Goal: Task Accomplishment & Management: Use online tool/utility

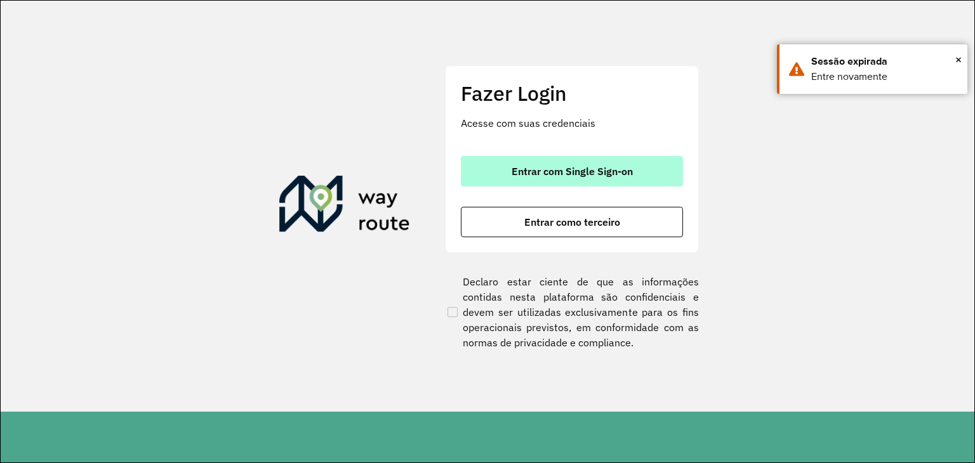
click at [627, 179] on button "Entrar com Single Sign-on" at bounding box center [572, 171] width 222 height 30
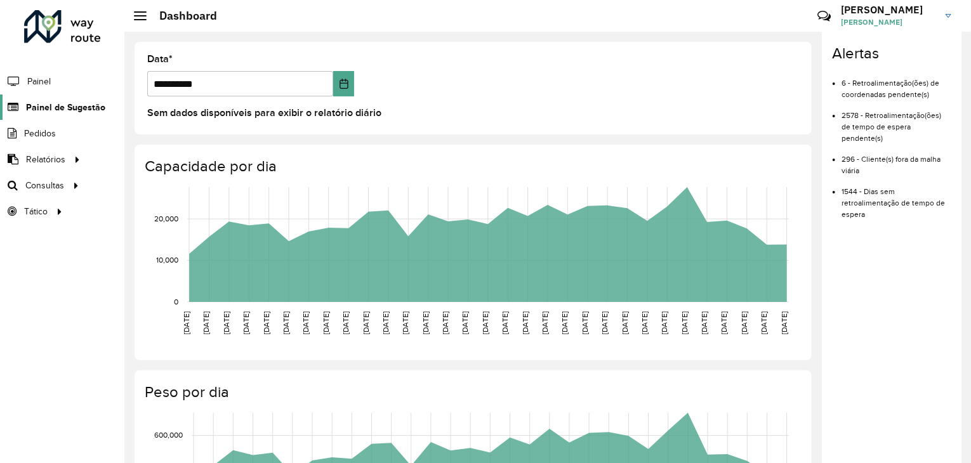
click at [45, 104] on span "Painel de Sugestão" at bounding box center [65, 107] width 79 height 13
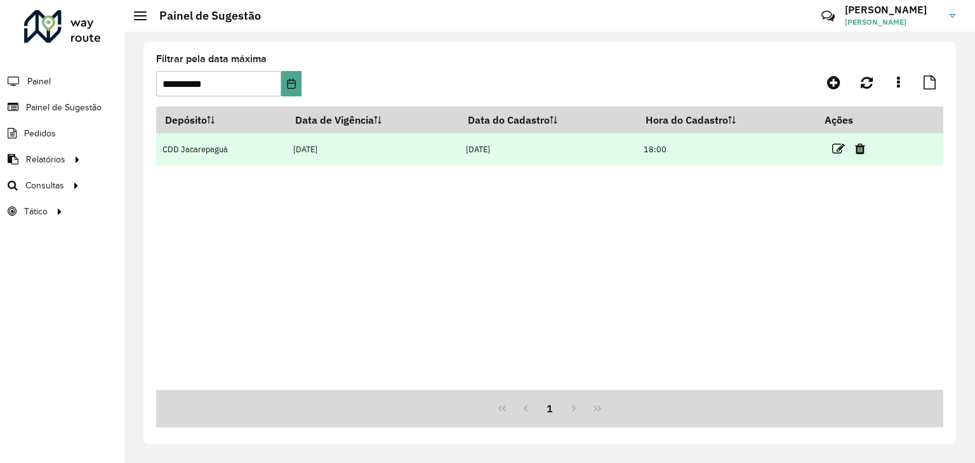
click at [492, 156] on td "04/10/2025" at bounding box center [548, 149] width 178 height 32
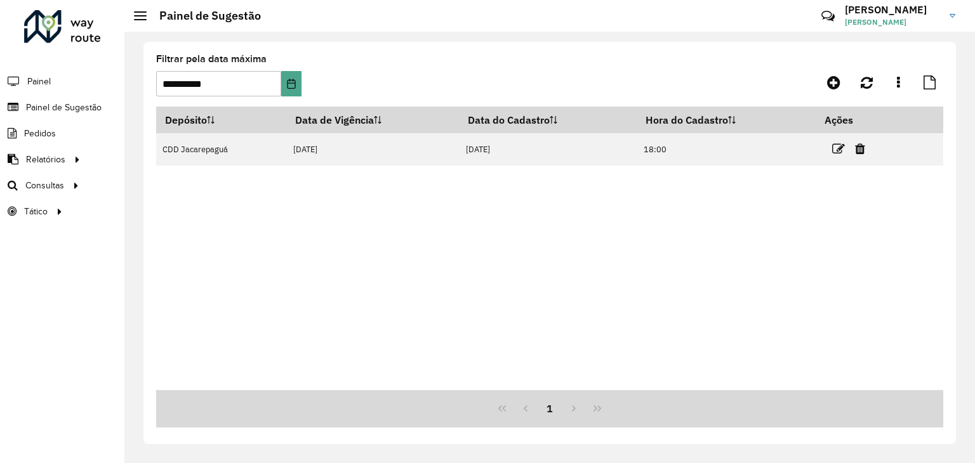
click at [55, 86] on li "Painel" at bounding box center [62, 81] width 124 height 27
click at [50, 82] on span "Painel" at bounding box center [40, 81] width 26 height 13
click at [203, 186] on link "Roteirização" at bounding box center [211, 185] width 155 height 25
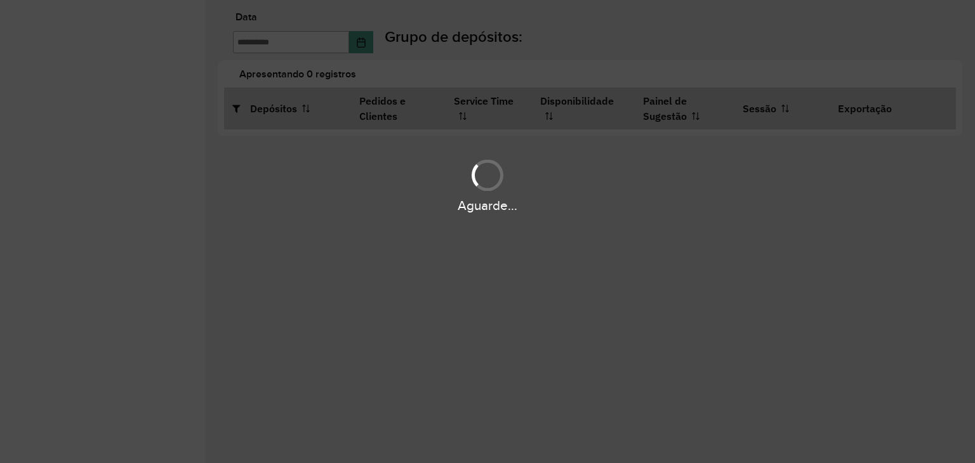
type input "**********"
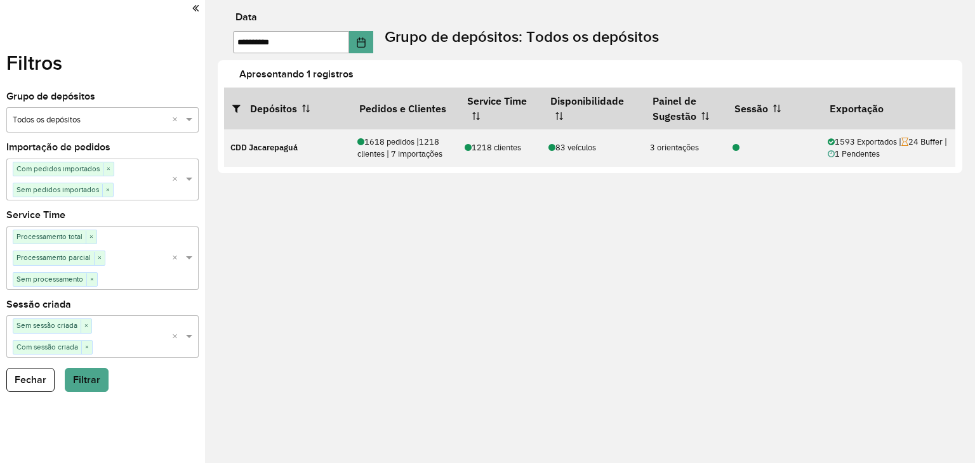
click at [194, 8] on icon at bounding box center [195, 8] width 6 height 11
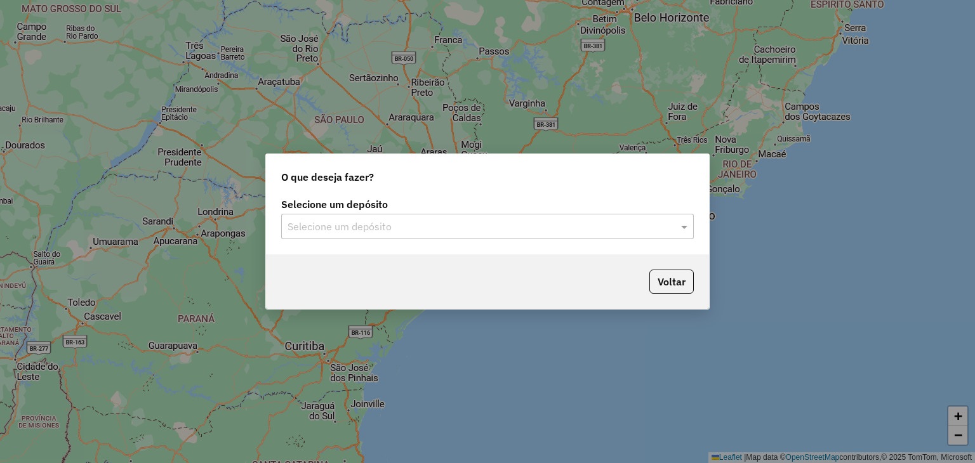
click at [574, 227] on input "text" at bounding box center [474, 227] width 374 height 15
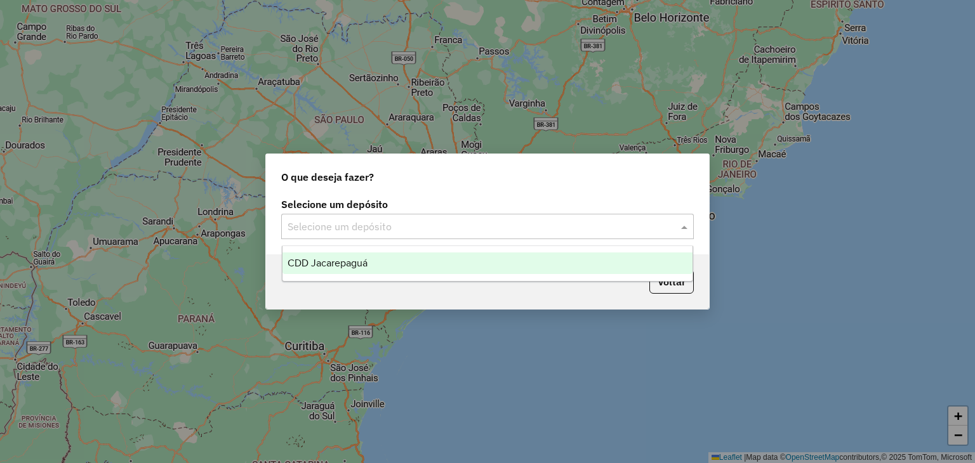
click at [453, 259] on div "CDD Jacarepaguá" at bounding box center [487, 264] width 411 height 22
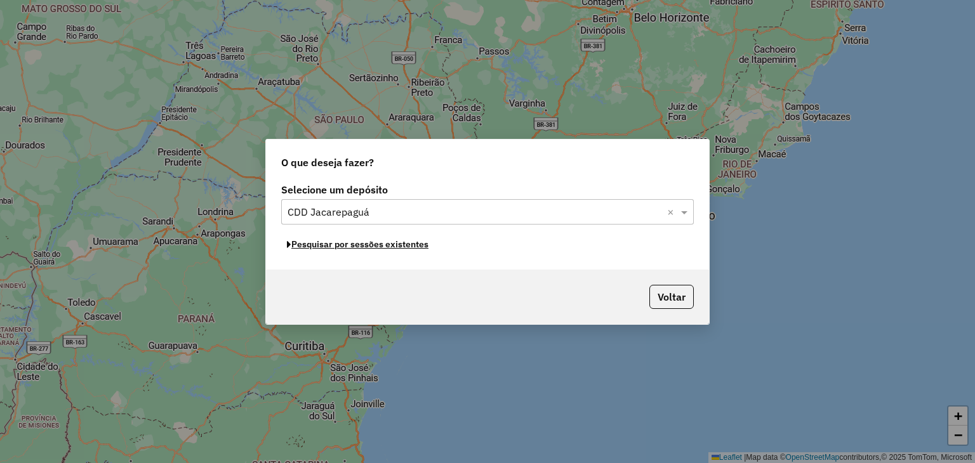
click at [391, 246] on button "Pesquisar por sessões existentes" at bounding box center [357, 245] width 153 height 20
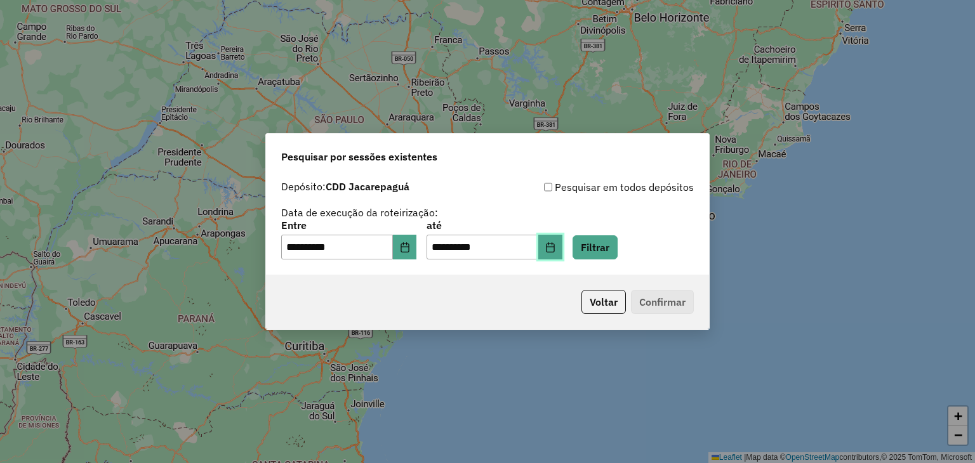
click at [559, 248] on button "Choose Date" at bounding box center [550, 247] width 24 height 25
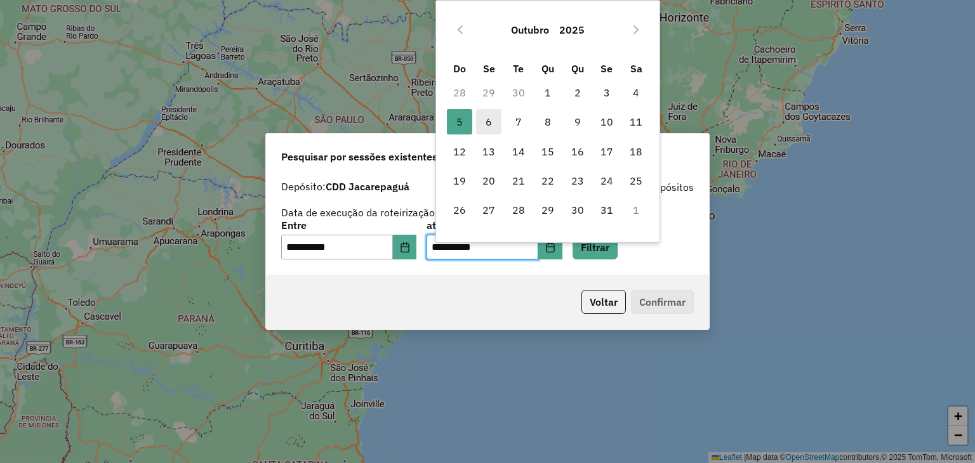
click at [486, 120] on span "6" at bounding box center [488, 121] width 25 height 25
type input "**********"
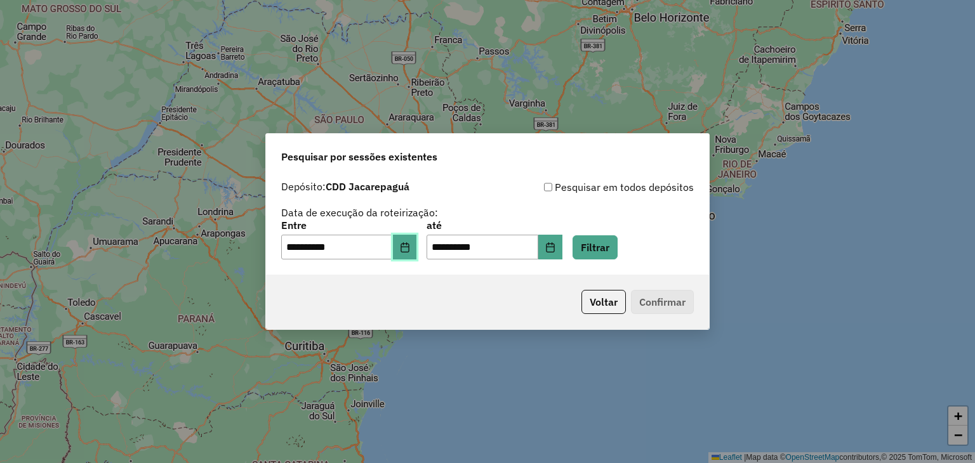
click at [410, 245] on icon "Choose Date" at bounding box center [405, 247] width 10 height 10
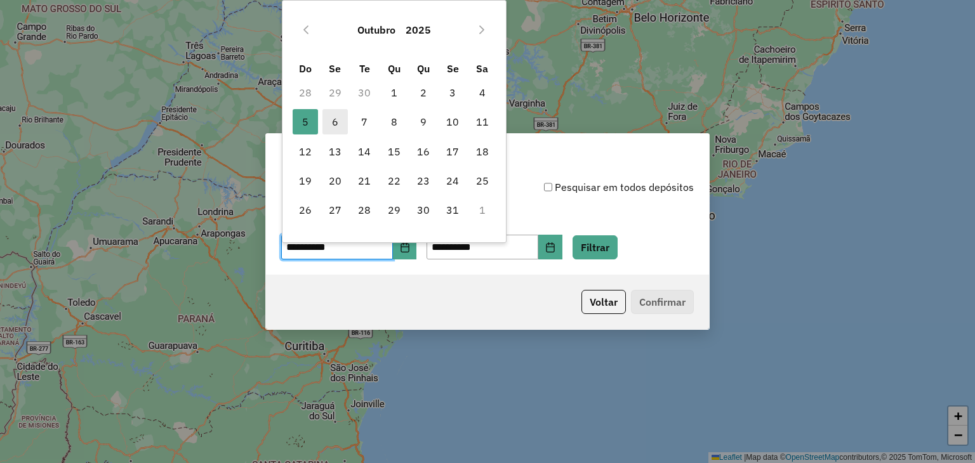
click at [338, 112] on span "6" at bounding box center [334, 121] width 25 height 25
type input "**********"
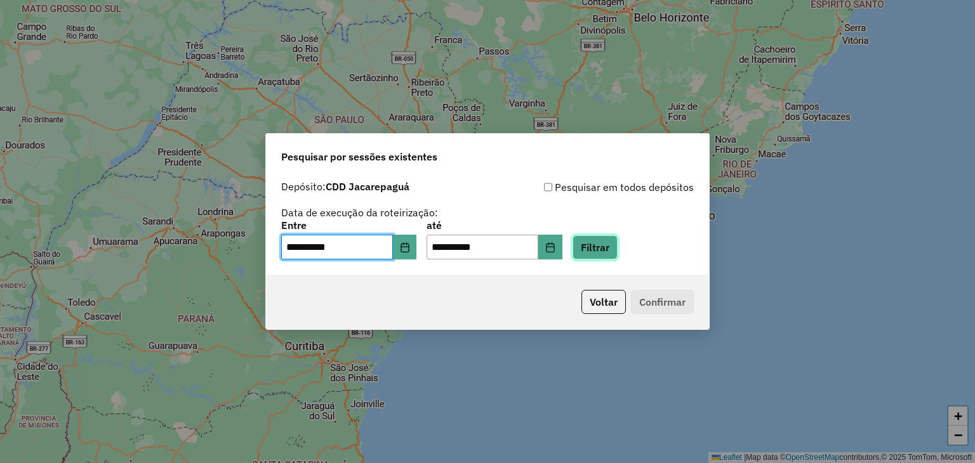
click at [612, 243] on button "Filtrar" at bounding box center [594, 247] width 45 height 24
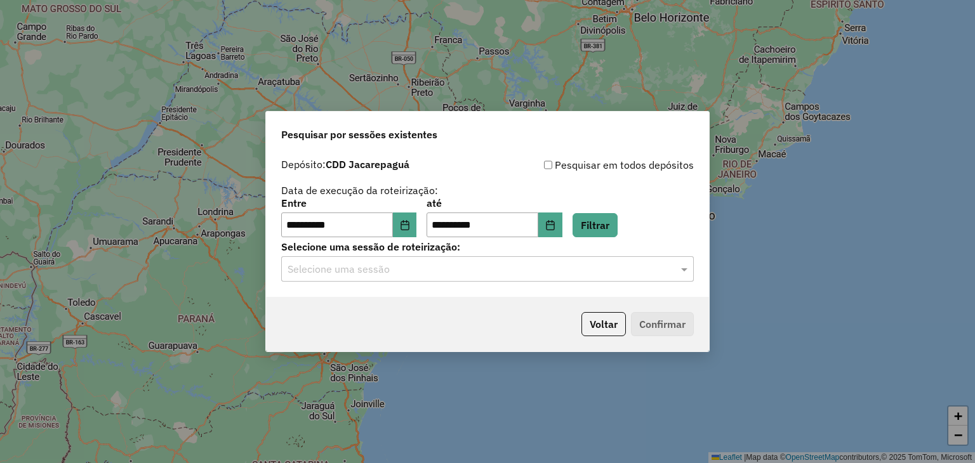
click at [598, 270] on input "text" at bounding box center [474, 269] width 374 height 15
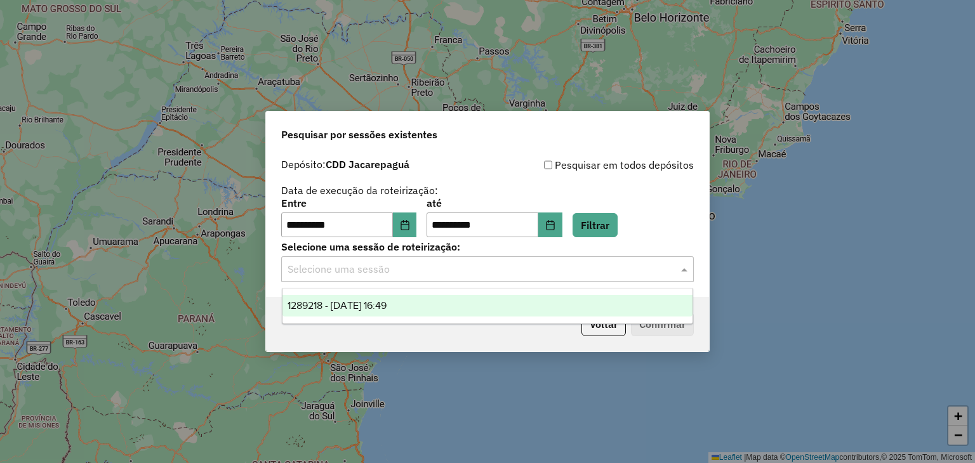
click at [487, 315] on div "1289218 - 06/10/2025 16:49" at bounding box center [487, 306] width 411 height 22
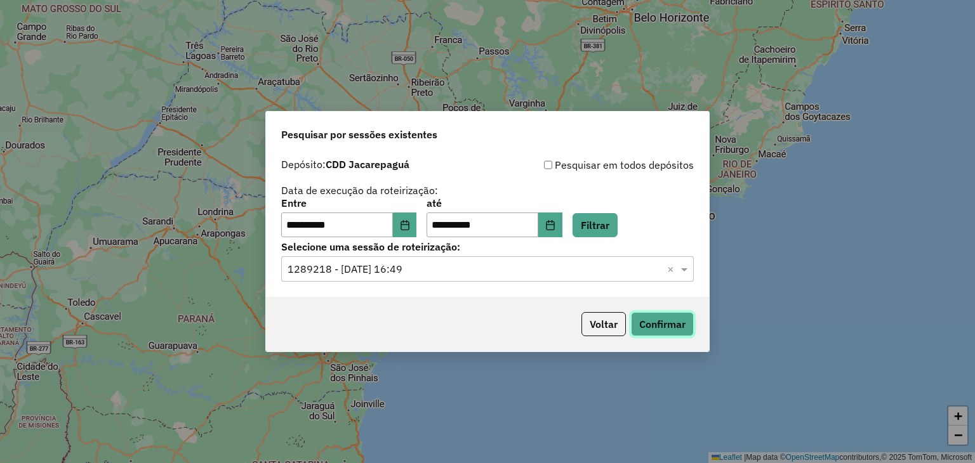
click at [683, 331] on button "Confirmar" at bounding box center [662, 324] width 63 height 24
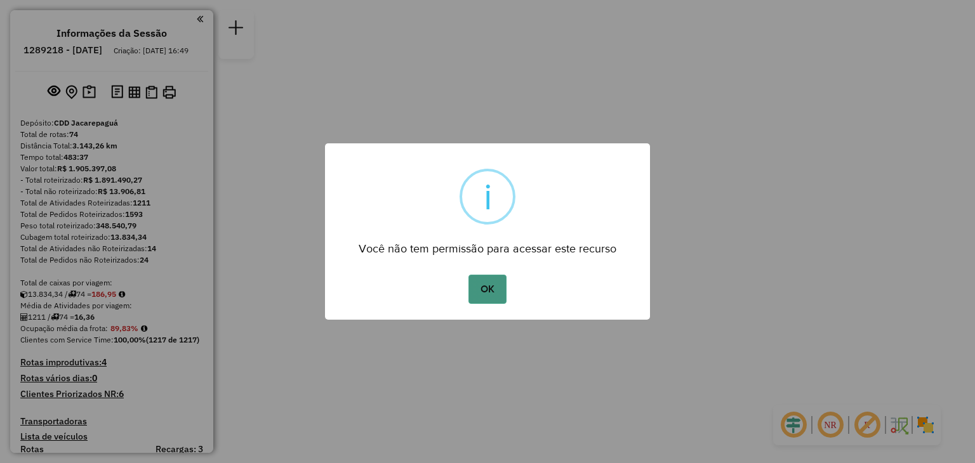
click at [504, 287] on button "OK" at bounding box center [486, 289] width 37 height 29
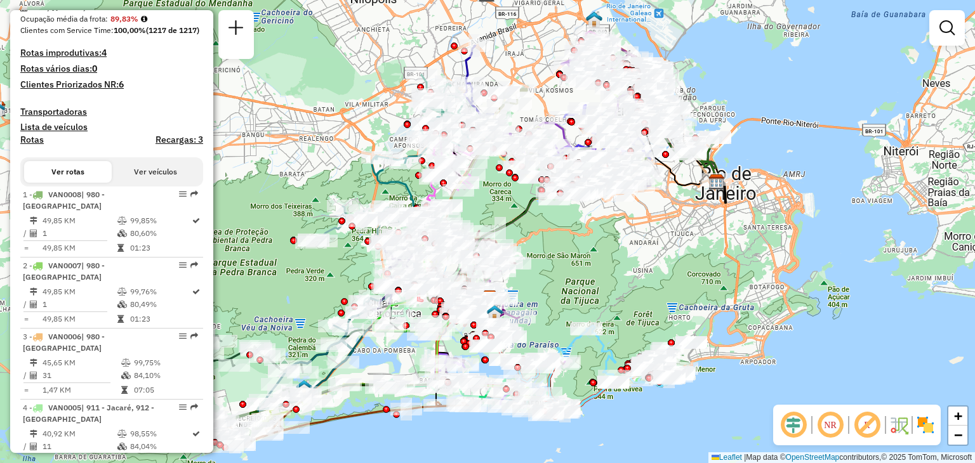
scroll to position [317, 0]
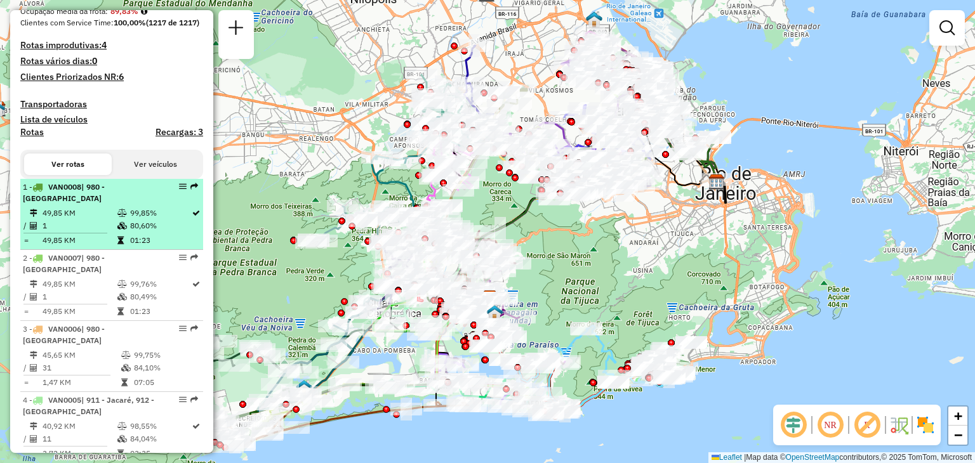
drag, startPoint x: 171, startPoint y: 230, endPoint x: 129, endPoint y: 212, distance: 45.2
click at [105, 203] on span "| 980 - [GEOGRAPHIC_DATA]" at bounding box center [64, 192] width 82 height 21
select select "**********"
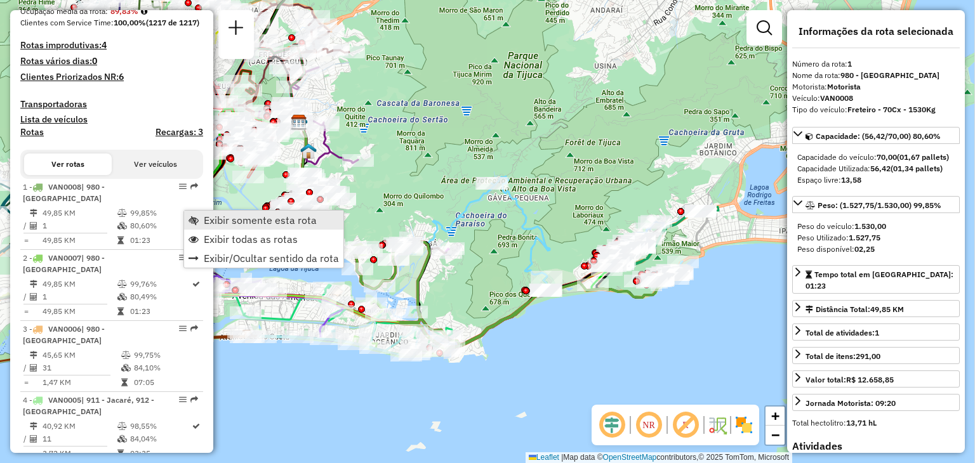
click at [254, 223] on span "Exibir somente esta rota" at bounding box center [260, 220] width 113 height 10
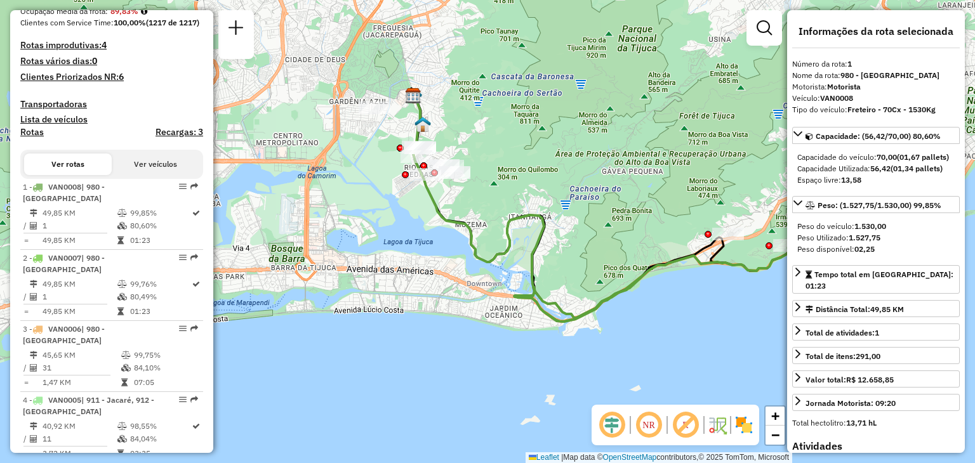
drag, startPoint x: 514, startPoint y: 218, endPoint x: 628, endPoint y: 191, distance: 117.3
click at [628, 191] on div "Janela de atendimento Grade de atendimento Capacidade Transportadoras Veículos …" at bounding box center [487, 231] width 975 height 463
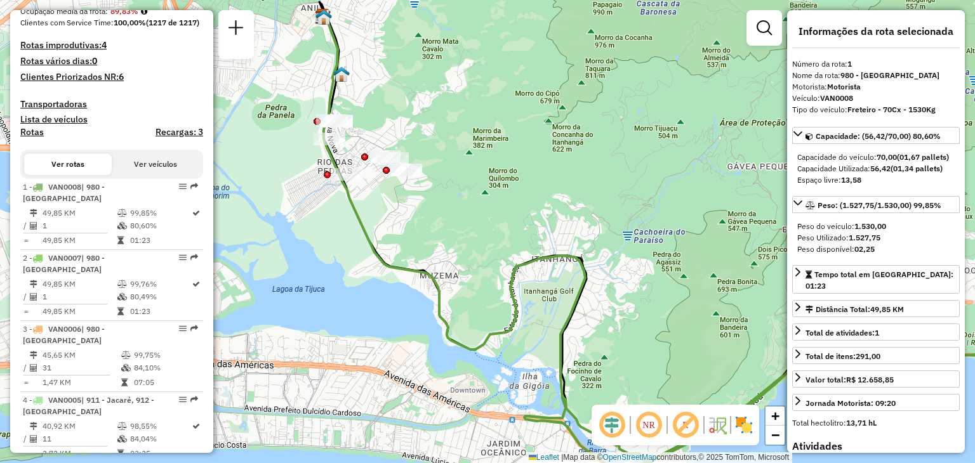
drag, startPoint x: 617, startPoint y: 234, endPoint x: 469, endPoint y: 141, distance: 175.3
click at [473, 143] on div "Janela de atendimento Grade de atendimento Capacidade Transportadoras Veículos …" at bounding box center [487, 231] width 975 height 463
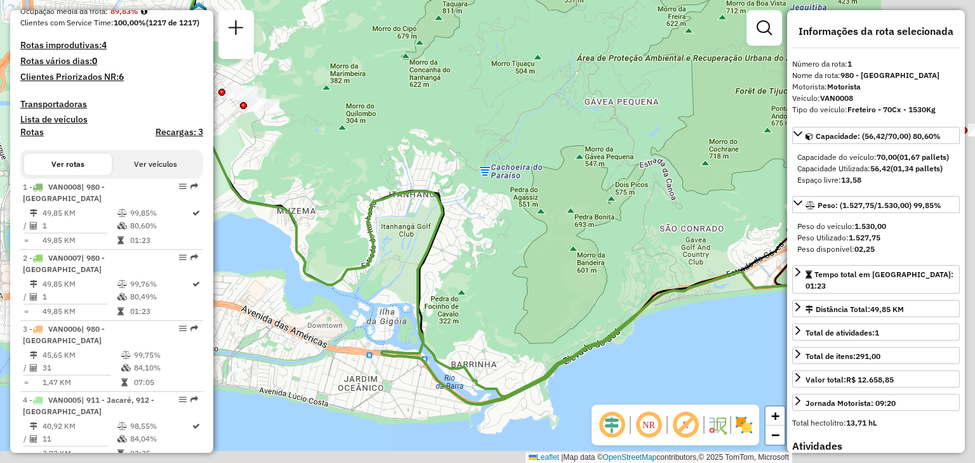
drag, startPoint x: 619, startPoint y: 176, endPoint x: 541, endPoint y: 159, distance: 79.9
click at [549, 162] on div "Janela de atendimento Grade de atendimento Capacidade Transportadoras Veículos …" at bounding box center [487, 231] width 975 height 463
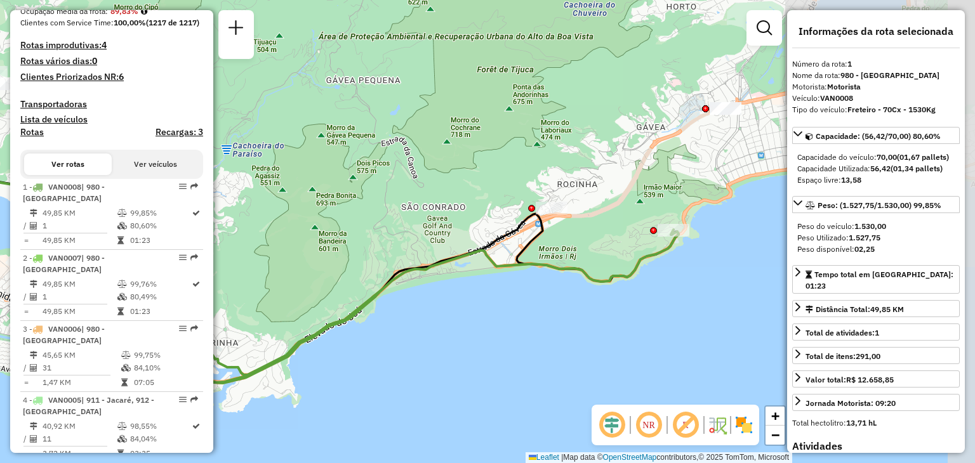
drag, startPoint x: 671, startPoint y: 169, endPoint x: 439, endPoint y: 159, distance: 232.5
click at [439, 159] on div "Janela de atendimento Grade de atendimento Capacidade Transportadoras Veículos …" at bounding box center [487, 231] width 975 height 463
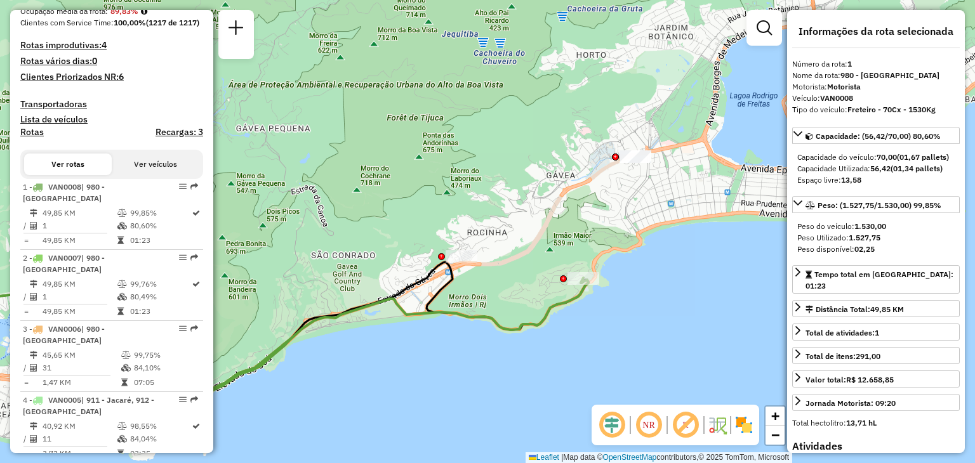
drag, startPoint x: 704, startPoint y: 167, endPoint x: 621, endPoint y: 214, distance: 96.0
click at [621, 214] on div "Janela de atendimento Grade de atendimento Capacidade Transportadoras Veículos …" at bounding box center [487, 231] width 975 height 463
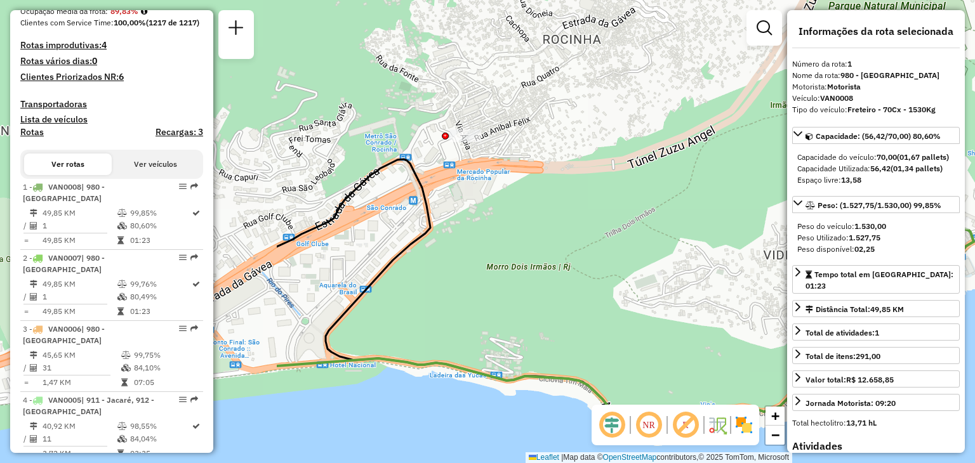
drag, startPoint x: 322, startPoint y: 283, endPoint x: 697, endPoint y: 238, distance: 377.1
click at [697, 238] on div "Janela de atendimento Grade de atendimento Capacidade Transportadoras Veículos …" at bounding box center [487, 231] width 975 height 463
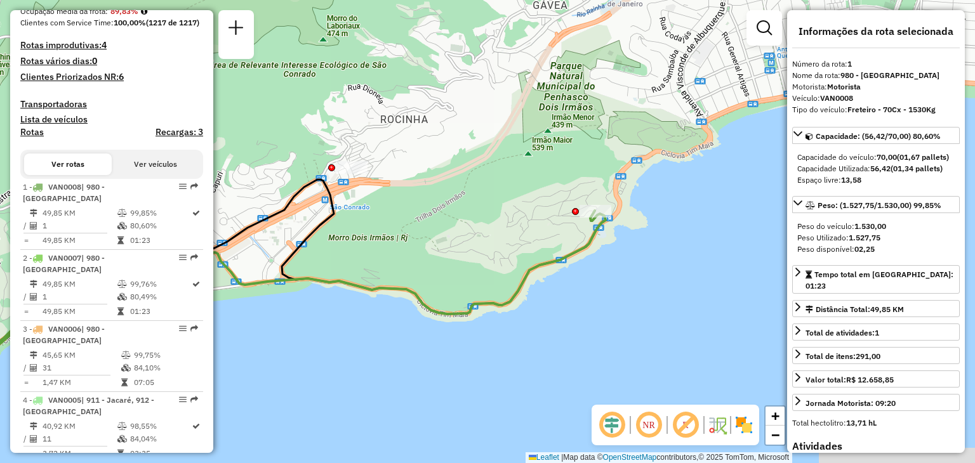
drag, startPoint x: 623, startPoint y: 240, endPoint x: 489, endPoint y: 244, distance: 134.6
click at [489, 244] on div "Janela de atendimento Grade de atendimento Capacidade Transportadoras Veículos …" at bounding box center [487, 231] width 975 height 463
drag, startPoint x: 505, startPoint y: 226, endPoint x: 617, endPoint y: 211, distance: 113.3
click at [617, 211] on div "Janela de atendimento Grade de atendimento Capacidade Transportadoras Veículos …" at bounding box center [487, 231] width 975 height 463
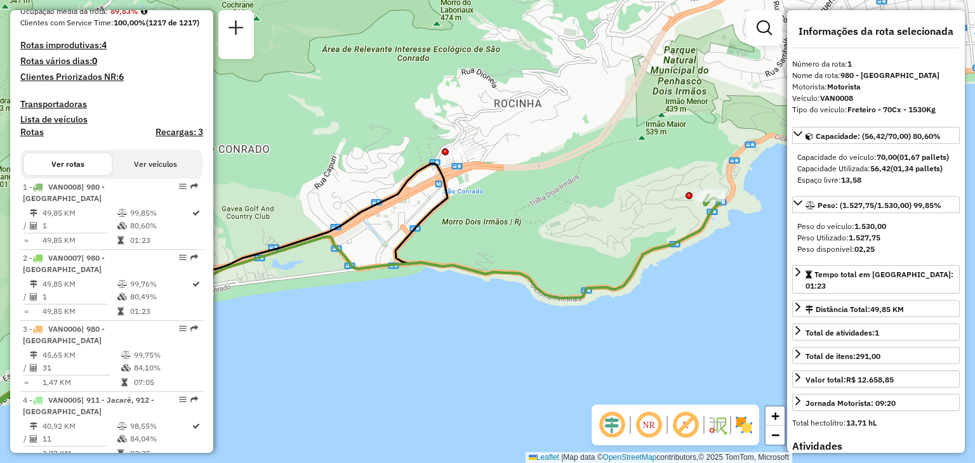
drag, startPoint x: 451, startPoint y: 234, endPoint x: 598, endPoint y: 200, distance: 151.8
click at [574, 206] on div "Janela de atendimento Grade de atendimento Capacidade Transportadoras Veículos …" at bounding box center [487, 231] width 975 height 463
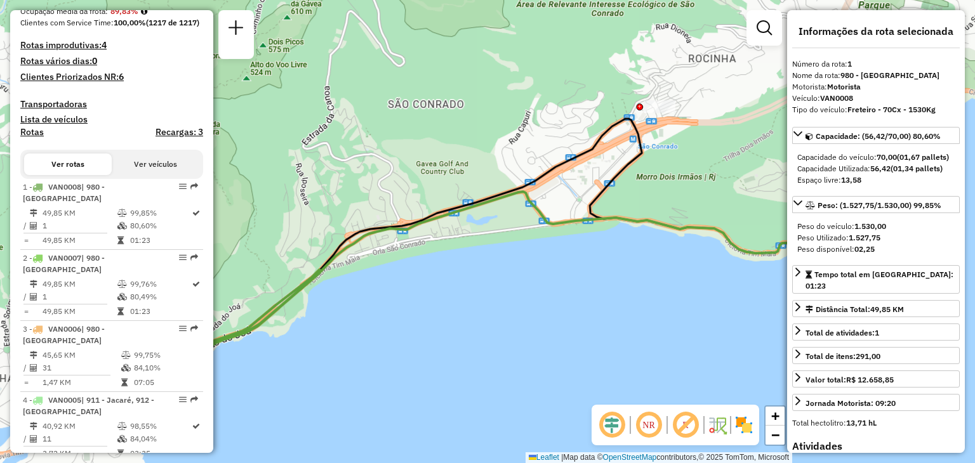
drag, startPoint x: 476, startPoint y: 213, endPoint x: 551, endPoint y: 183, distance: 80.4
click at [534, 190] on icon at bounding box center [504, 286] width 817 height 272
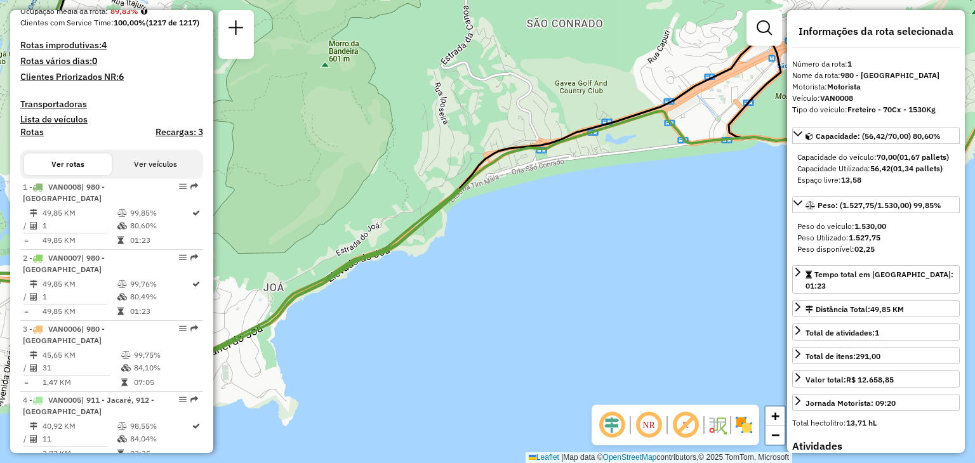
drag, startPoint x: 397, startPoint y: 227, endPoint x: 480, endPoint y: 155, distance: 108.9
click at [455, 171] on div "Janela de atendimento Grade de atendimento Capacidade Transportadoras Veículos …" at bounding box center [487, 231] width 975 height 463
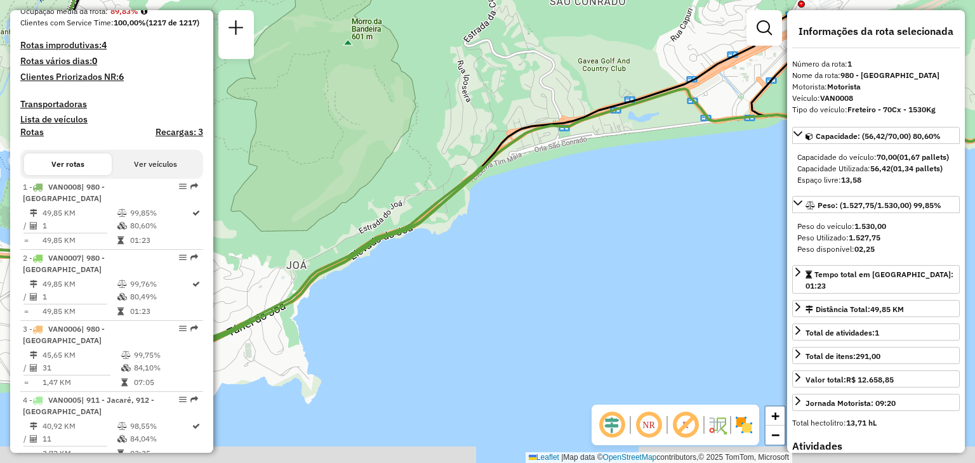
click at [602, 131] on div "Janela de atendimento Grade de atendimento Capacidade Transportadoras Veículos …" at bounding box center [487, 231] width 975 height 463
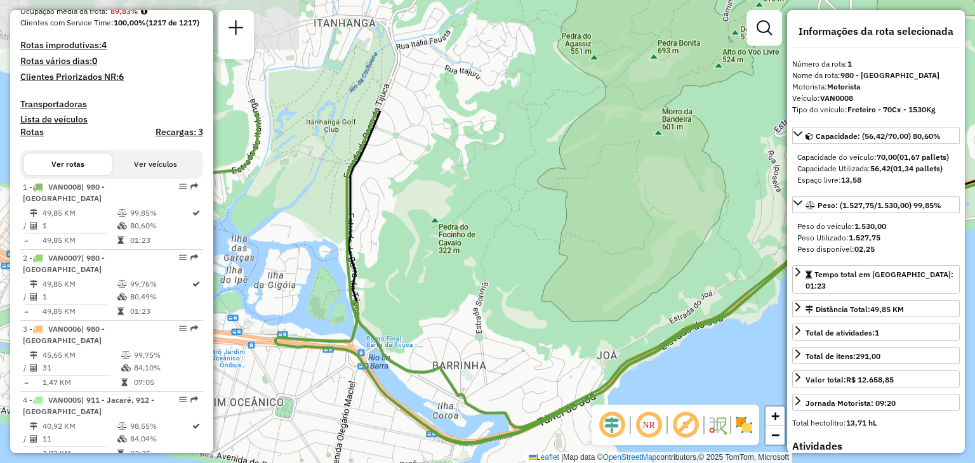
drag, startPoint x: 475, startPoint y: 171, endPoint x: 553, endPoint y: 327, distance: 174.8
click at [553, 329] on div "Janela de atendimento Grade de atendimento Capacidade Transportadoras Veículos …" at bounding box center [487, 231] width 975 height 463
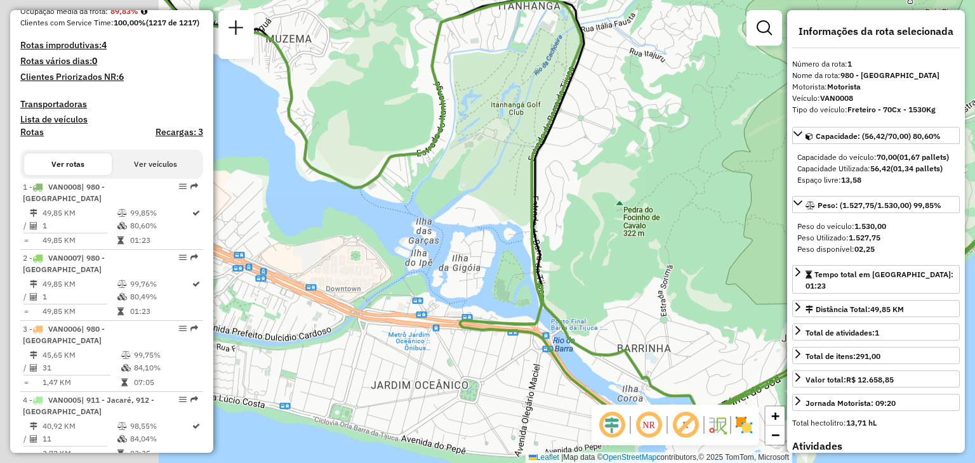
drag, startPoint x: 451, startPoint y: 176, endPoint x: 640, endPoint y: 158, distance: 189.3
click at [637, 158] on div "Janela de atendimento Grade de atendimento Capacidade Transportadoras Veículos …" at bounding box center [487, 231] width 975 height 463
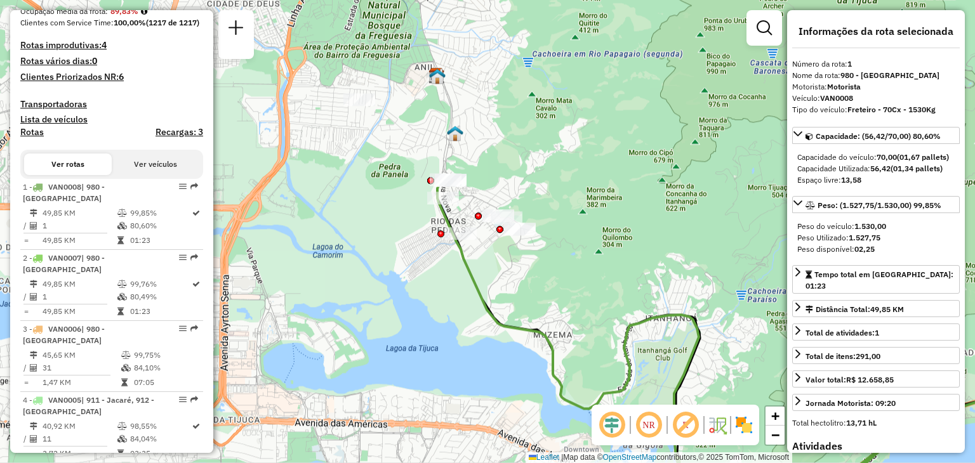
drag, startPoint x: 467, startPoint y: 348, endPoint x: 506, endPoint y: 395, distance: 60.8
click at [506, 395] on div "Janela de atendimento Grade de atendimento Capacidade Transportadoras Veículos …" at bounding box center [487, 231] width 975 height 463
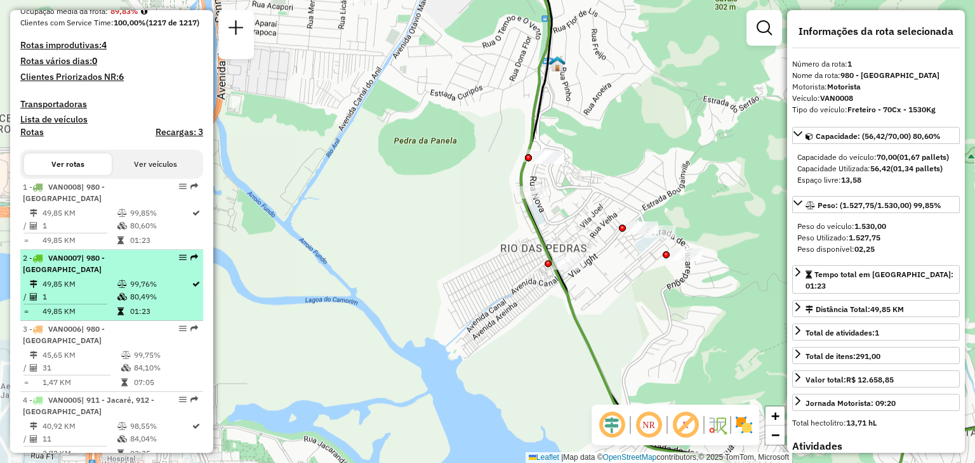
drag, startPoint x: 180, startPoint y: 206, endPoint x: 152, endPoint y: 306, distance: 104.1
click at [152, 308] on td "01:23" at bounding box center [160, 311] width 62 height 13
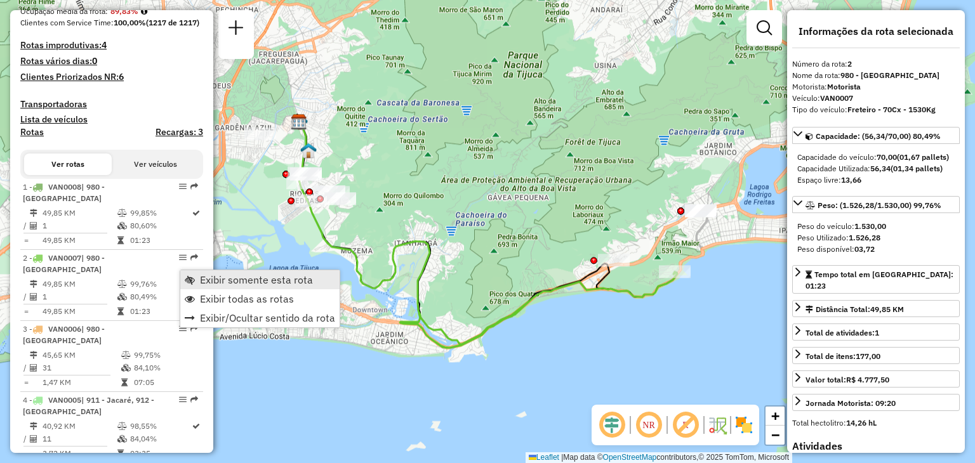
click at [200, 283] on span "Exibir somente esta rota" at bounding box center [256, 280] width 113 height 10
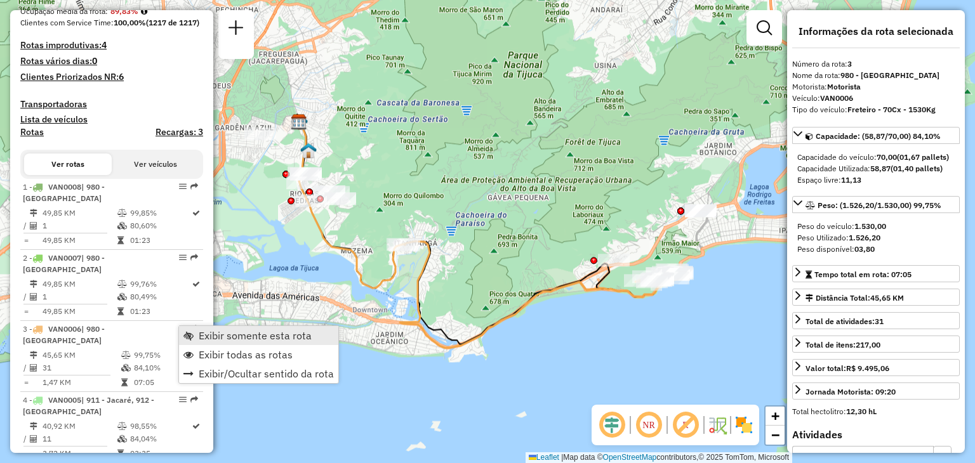
click at [219, 333] on span "Exibir somente esta rota" at bounding box center [255, 336] width 113 height 10
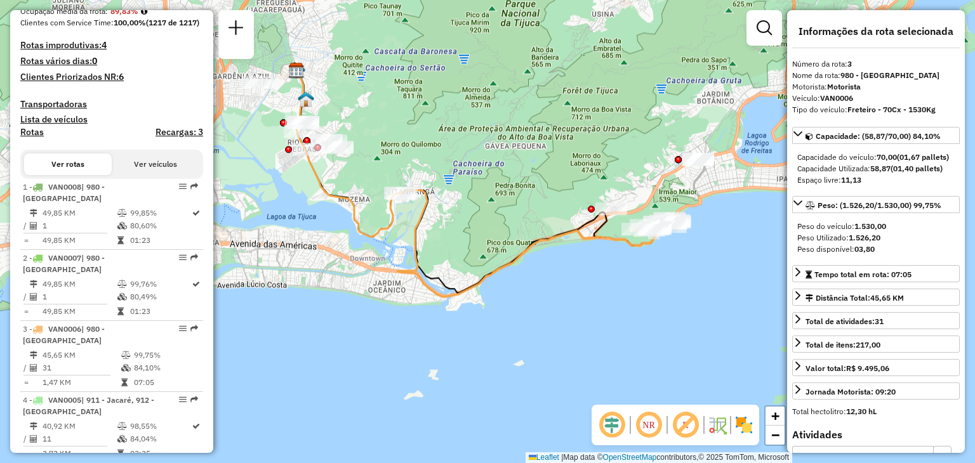
drag, startPoint x: 506, startPoint y: 222, endPoint x: 516, endPoint y: 179, distance: 44.2
click at [515, 179] on div "Janela de atendimento Grade de atendimento Capacidade Transportadoras Veículos …" at bounding box center [487, 231] width 975 height 463
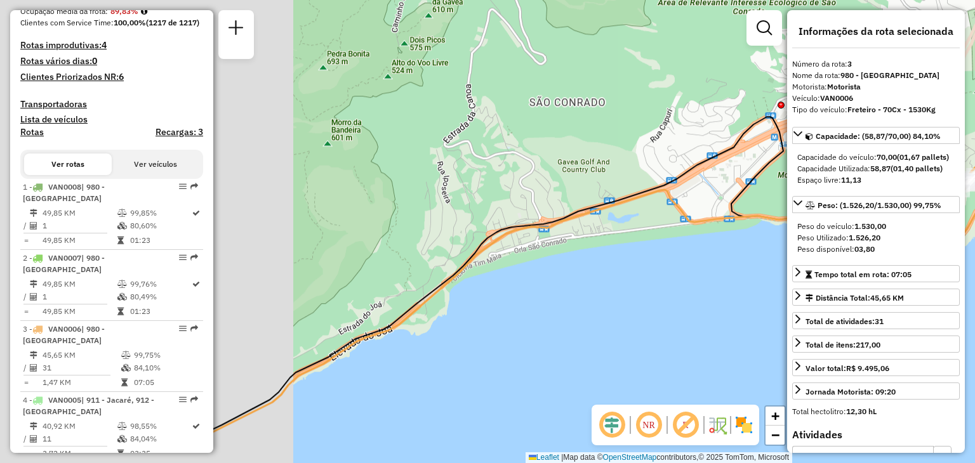
drag, startPoint x: 461, startPoint y: 150, endPoint x: 775, endPoint y: 103, distance: 318.3
click at [766, 107] on div "Janela de atendimento Grade de atendimento Capacidade Transportadoras Veículos …" at bounding box center [487, 231] width 975 height 463
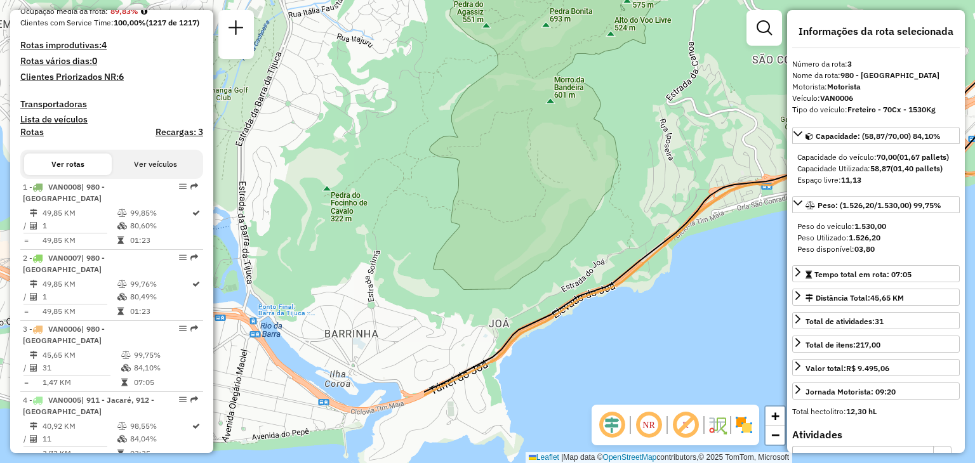
drag, startPoint x: 568, startPoint y: 168, endPoint x: 720, endPoint y: 152, distance: 152.5
click at [718, 152] on div "Janela de atendimento Grade de atendimento Capacidade Transportadoras Veículos …" at bounding box center [487, 231] width 975 height 463
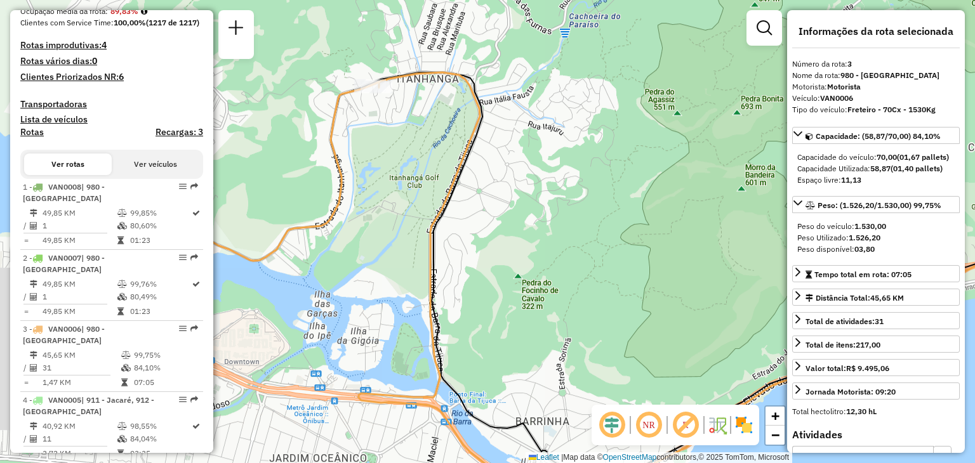
drag, startPoint x: 469, startPoint y: 177, endPoint x: 501, endPoint y: 287, distance: 114.9
click at [501, 290] on div "Janela de atendimento Grade de atendimento Capacidade Transportadoras Veículos …" at bounding box center [487, 231] width 975 height 463
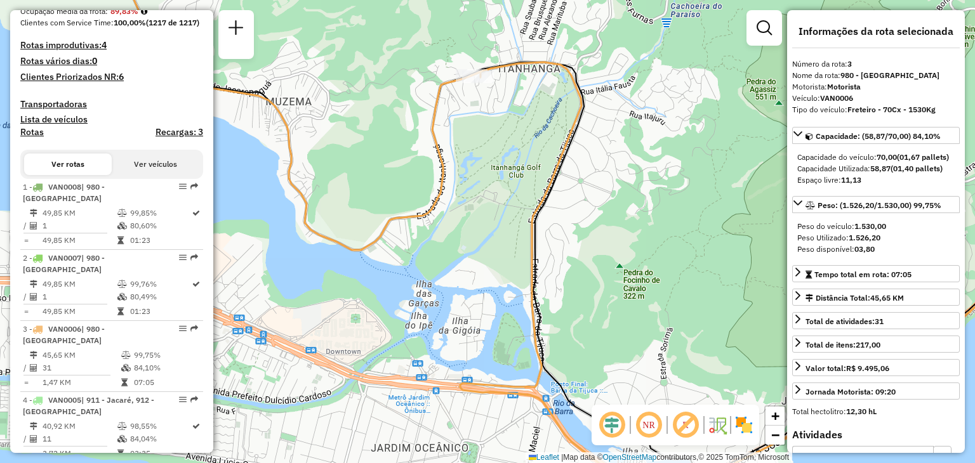
drag, startPoint x: 383, startPoint y: 234, endPoint x: 527, endPoint y: 197, distance: 149.3
click at [525, 199] on div "Janela de atendimento Grade de atendimento Capacidade Transportadoras Veículos …" at bounding box center [487, 231] width 975 height 463
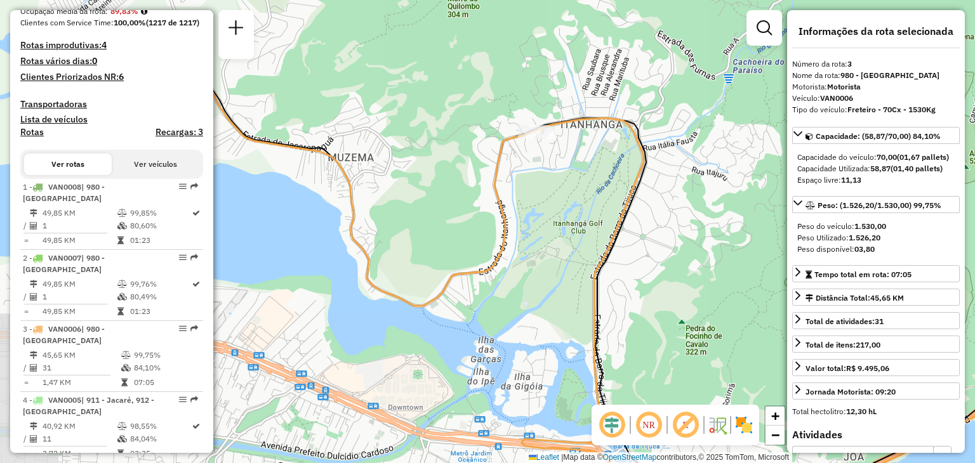
drag, startPoint x: 503, startPoint y: 206, endPoint x: 516, endPoint y: 287, distance: 82.4
click at [516, 287] on div "Janela de atendimento Grade de atendimento Capacidade Transportadoras Veículos …" at bounding box center [487, 231] width 975 height 463
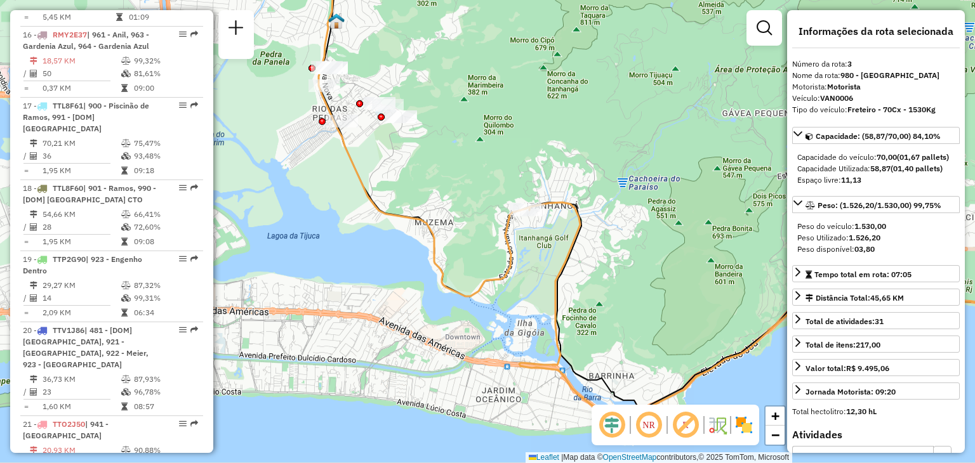
scroll to position [1586, 0]
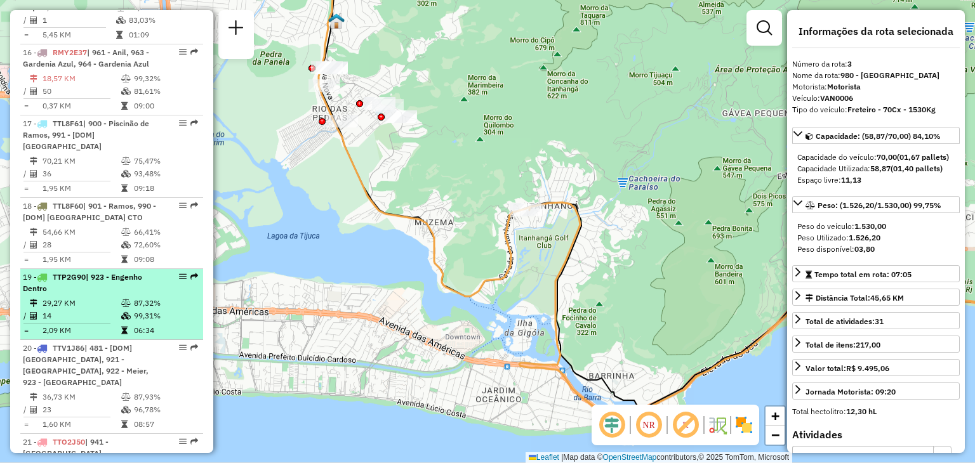
drag, startPoint x: 147, startPoint y: 235, endPoint x: 138, endPoint y: 224, distance: 14.9
click at [138, 272] on div "19 - TTP2G90 | 923 - Engenho Dentro" at bounding box center [90, 283] width 135 height 23
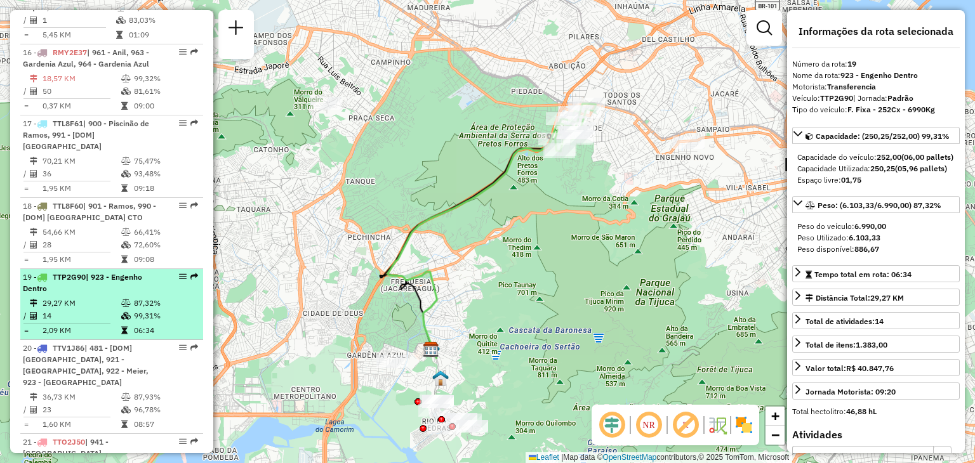
click at [179, 273] on em at bounding box center [183, 277] width 8 height 8
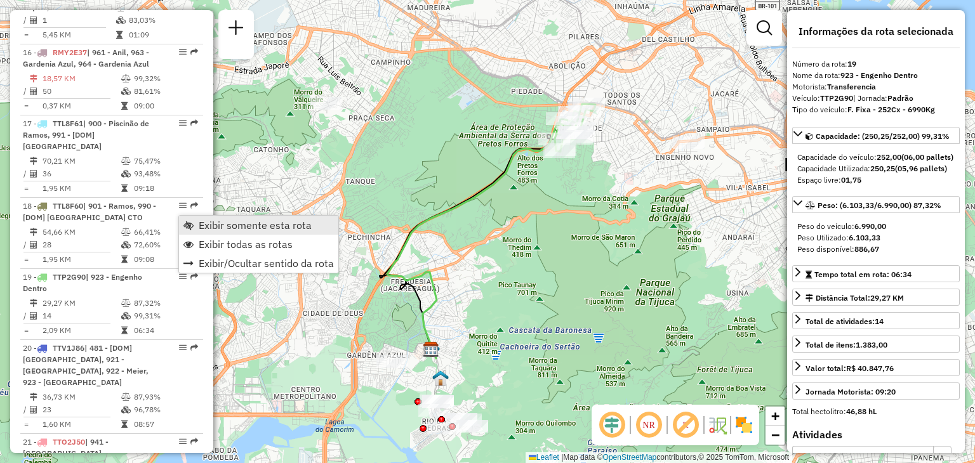
click at [184, 221] on span "Exibir somente esta rota" at bounding box center [188, 225] width 10 height 10
click at [204, 228] on span "Exibir somente esta rota" at bounding box center [260, 230] width 113 height 10
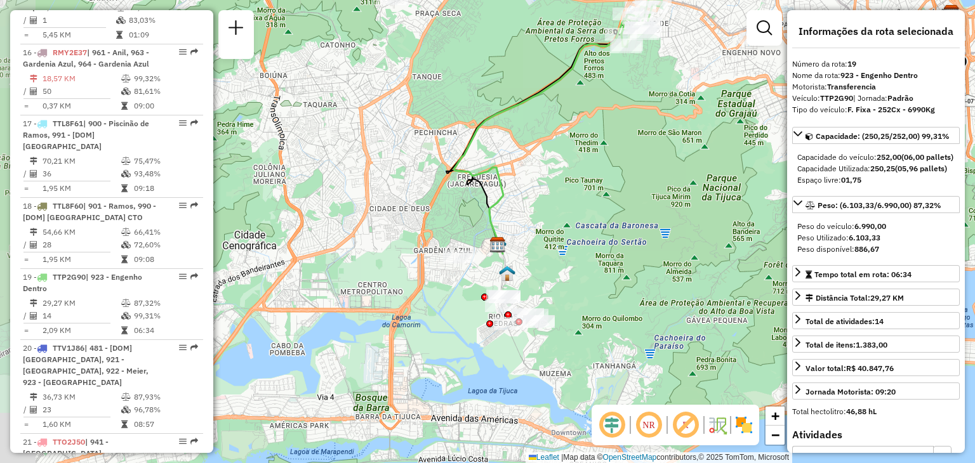
drag, startPoint x: 538, startPoint y: 267, endPoint x: 605, endPoint y: 162, distance: 124.1
click at [605, 162] on div "Janela de atendimento Grade de atendimento Capacidade Transportadoras Veículos …" at bounding box center [487, 231] width 975 height 463
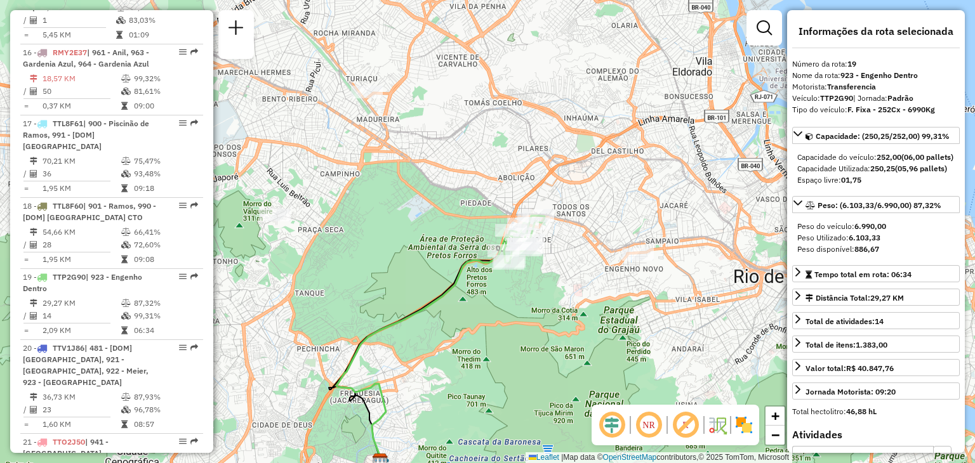
drag, startPoint x: 570, startPoint y: 246, endPoint x: 445, endPoint y: 401, distance: 199.0
click at [445, 401] on div "Janela de atendimento Grade de atendimento Capacidade Transportadoras Veículos …" at bounding box center [487, 231] width 975 height 463
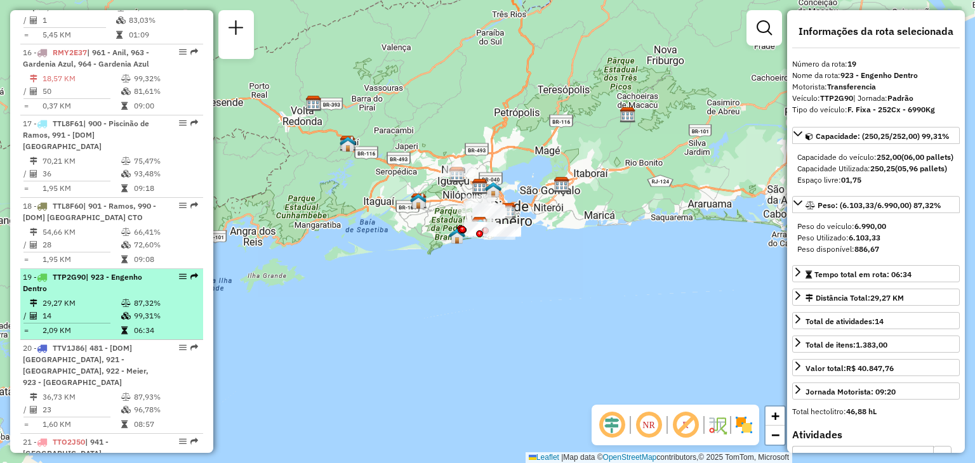
drag, startPoint x: 180, startPoint y: 211, endPoint x: 157, endPoint y: 232, distance: 30.6
click at [157, 272] on div "19 - TTP2G90 | 923 - Engenho Dentro" at bounding box center [112, 283] width 178 height 23
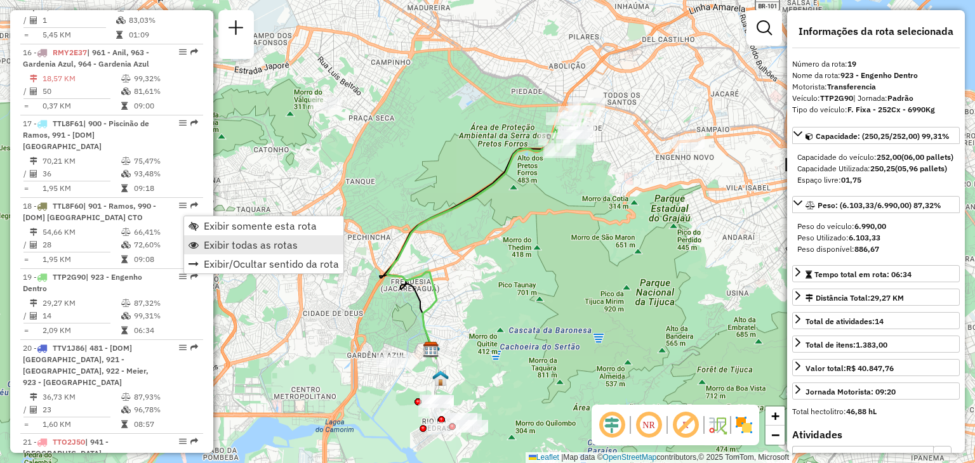
click at [287, 249] on span "Exibir todas as rotas" at bounding box center [251, 245] width 94 height 10
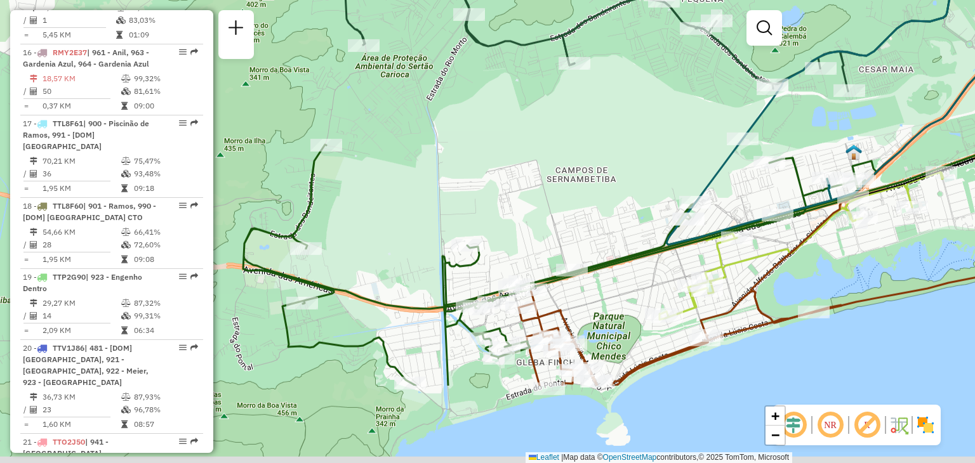
drag, startPoint x: 315, startPoint y: 203, endPoint x: 475, endPoint y: 79, distance: 202.2
click at [475, 79] on div "Rota 47 - Placa TUF1J27 55034537 - [PERSON_NAME] DA SIL Rota 47 - Placa TUF1J27…" at bounding box center [487, 231] width 975 height 463
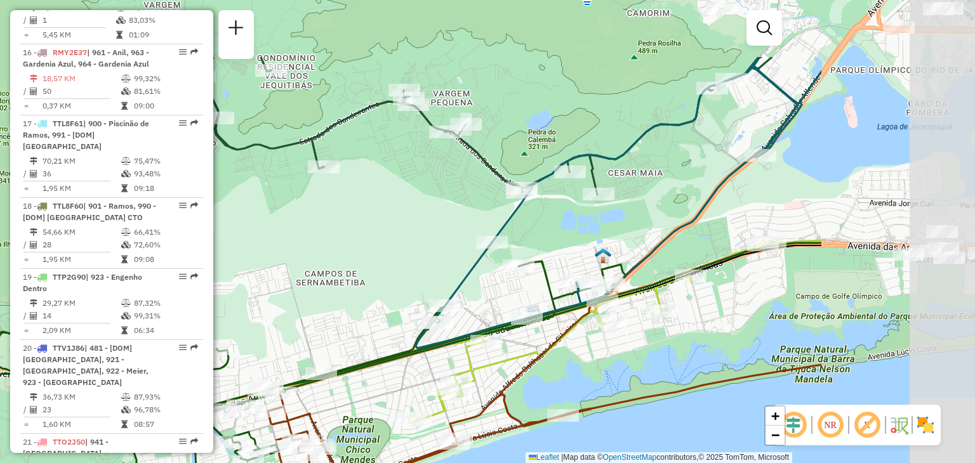
drag, startPoint x: 610, startPoint y: 161, endPoint x: 361, endPoint y: 260, distance: 267.7
click at [361, 260] on div "Rota 47 - Placa TUF1J27 55034537 - [PERSON_NAME] DA SIL Rota 47 - Placa TUF1J27…" at bounding box center [487, 231] width 975 height 463
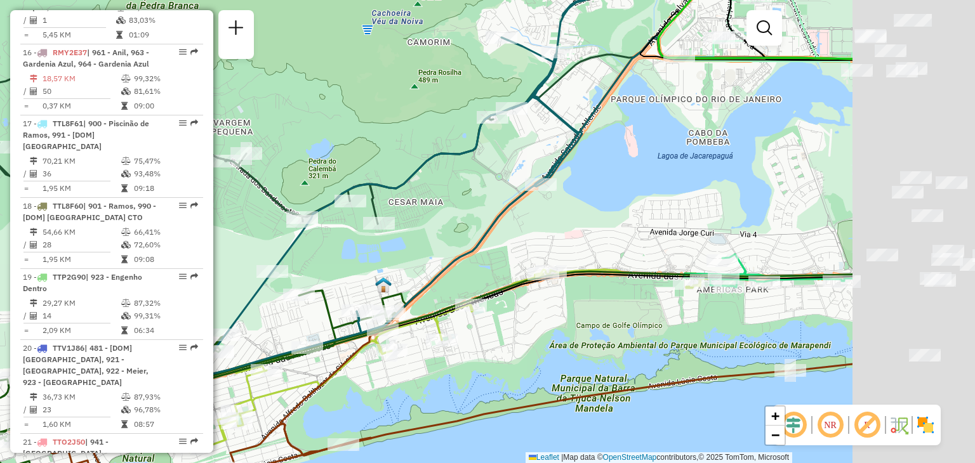
drag, startPoint x: 674, startPoint y: 205, endPoint x: 416, endPoint y: 229, distance: 259.4
click at [418, 235] on div "Rota 47 - Placa TUF1J27 55034537 - [PERSON_NAME] DA SIL Rota 47 - Placa TUF1J27…" at bounding box center [487, 231] width 975 height 463
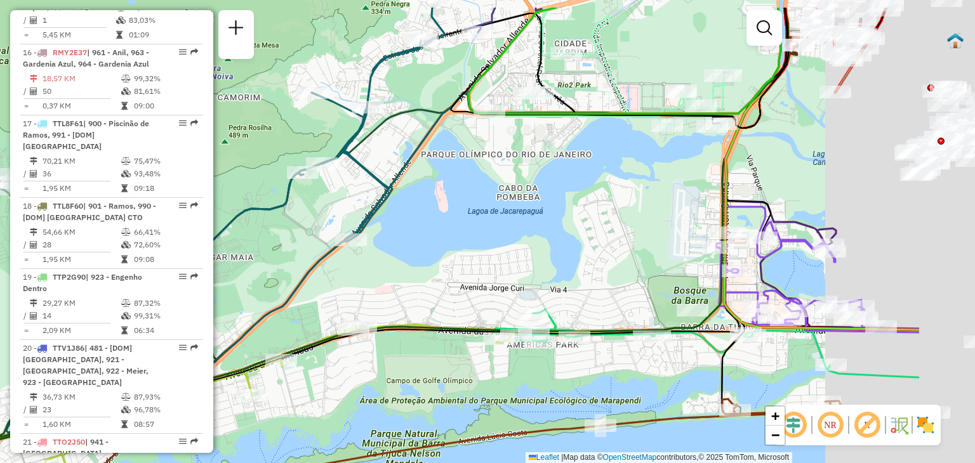
drag, startPoint x: 688, startPoint y: 185, endPoint x: 459, endPoint y: 244, distance: 235.9
click at [455, 247] on div "Rota 47 - Placa TUF1J27 55034537 - [PERSON_NAME] DA SIL Rota 47 - Placa TUF1J27…" at bounding box center [487, 231] width 975 height 463
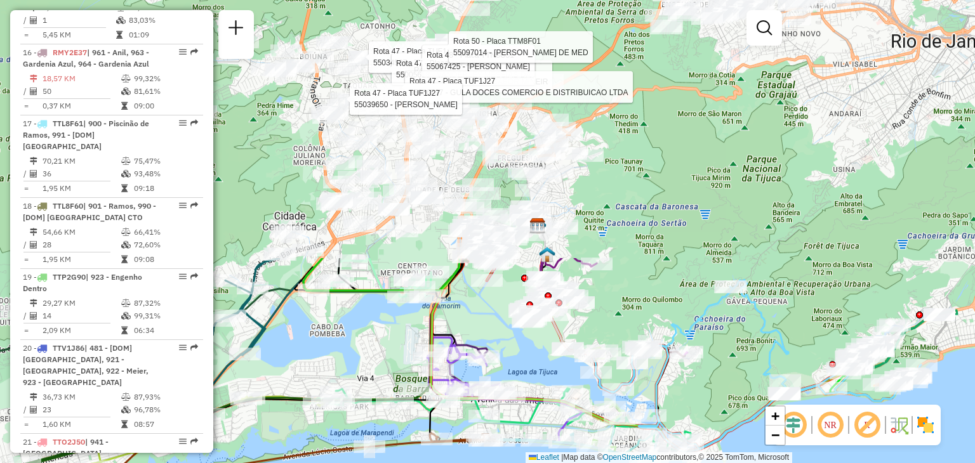
drag, startPoint x: 735, startPoint y: 209, endPoint x: 477, endPoint y: 336, distance: 287.7
click at [477, 336] on div "Rota 47 - Placa TUF1J27 55034537 - [PERSON_NAME] DA SIL Rota 47 - Placa TUF1J27…" at bounding box center [487, 231] width 975 height 463
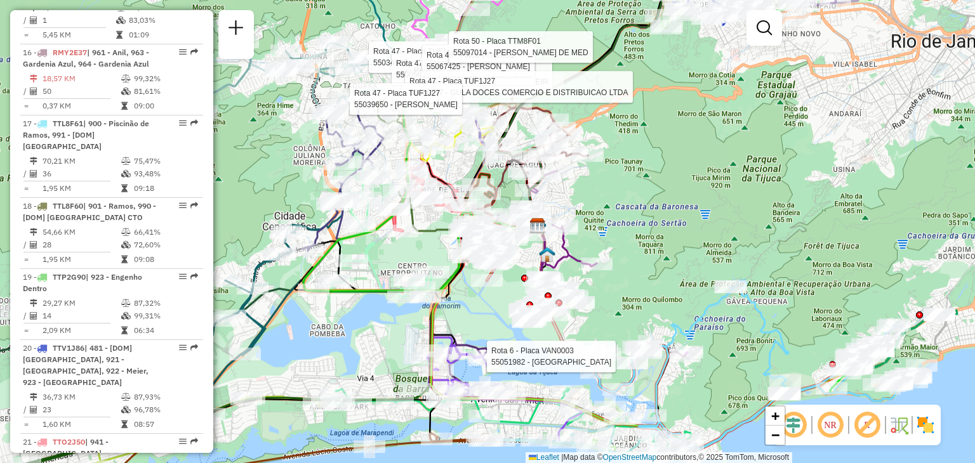
click at [765, 112] on div "Rota 47 - Placa TUF1J27 55034537 - [PERSON_NAME] DA SIL Rota 47 - Placa TUF1J27…" at bounding box center [487, 231] width 975 height 463
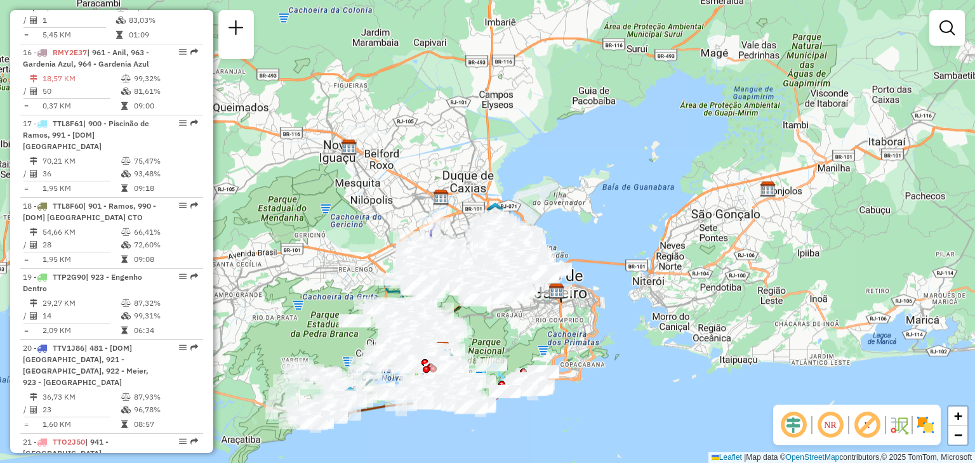
drag, startPoint x: 692, startPoint y: 220, endPoint x: 506, endPoint y: 325, distance: 213.1
click at [506, 325] on div "Janela de atendimento Grade de atendimento Capacidade Transportadoras Veículos …" at bounding box center [487, 231] width 975 height 463
click at [558, 293] on img at bounding box center [556, 291] width 16 height 16
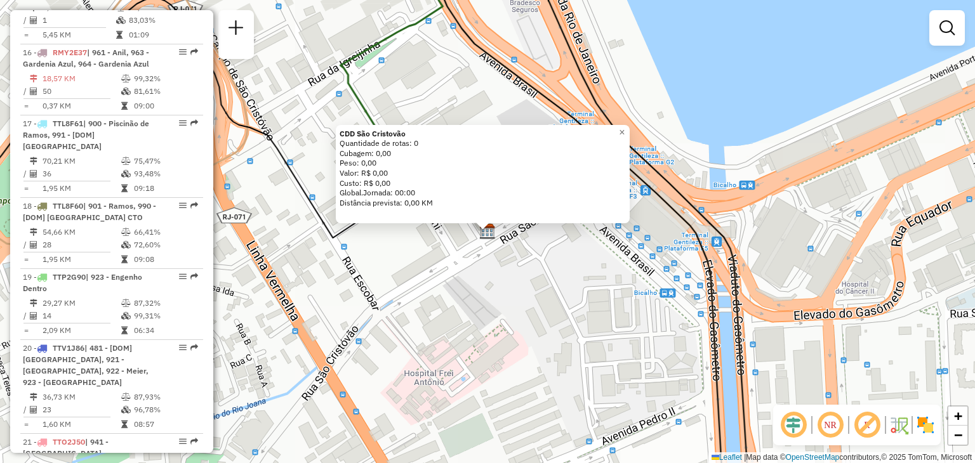
click at [550, 342] on div "CDD São Cristovão Quantidade de rotas: 0 Cubagem: 0,00 Peso: 0,00 Valor: R$ 0,0…" at bounding box center [487, 231] width 975 height 463
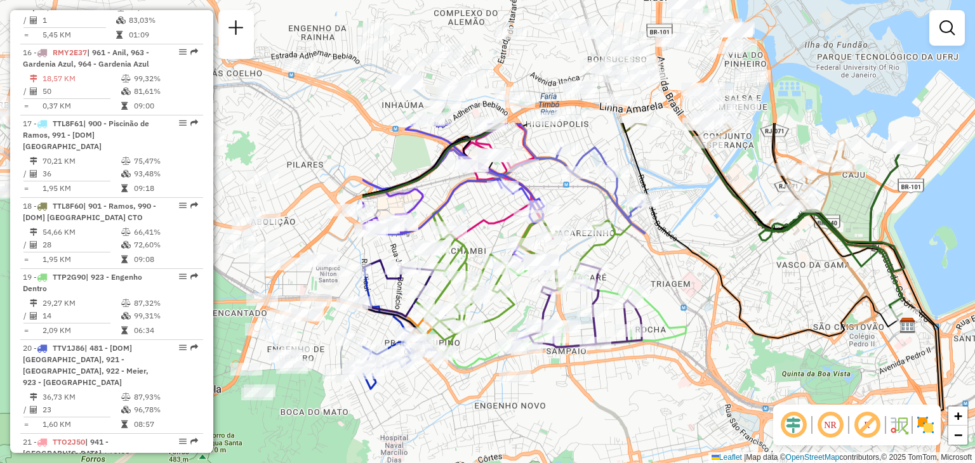
drag, startPoint x: 386, startPoint y: 209, endPoint x: 833, endPoint y: 358, distance: 471.5
click at [845, 374] on div "Janela de atendimento Grade de atendimento Capacidade Transportadoras Veículos …" at bounding box center [487, 231] width 975 height 463
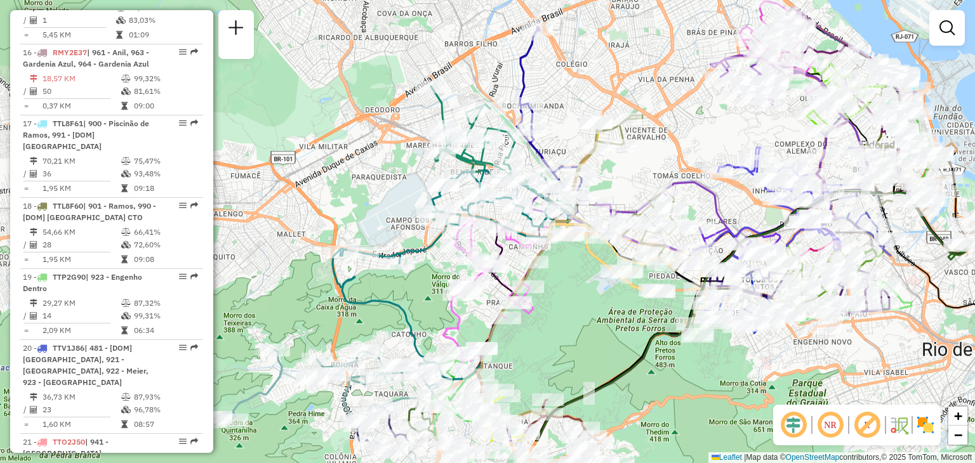
drag, startPoint x: 659, startPoint y: 225, endPoint x: 895, endPoint y: 250, distance: 238.0
click at [895, 250] on icon at bounding box center [778, 316] width 484 height 252
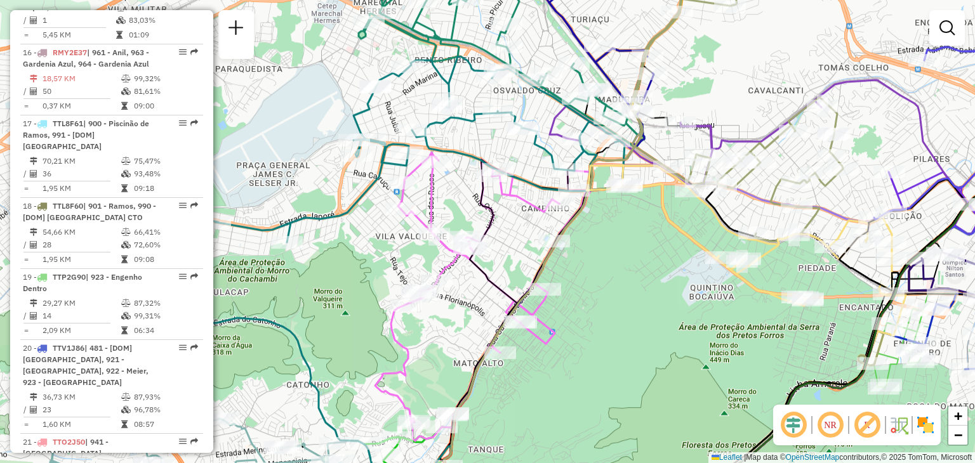
drag, startPoint x: 671, startPoint y: 266, endPoint x: 413, endPoint y: 417, distance: 298.3
click at [428, 416] on div "Rota 58 - Placa RTO2E62 55041719 - [PERSON_NAME] Janela de atendimento Grade de…" at bounding box center [487, 231] width 975 height 463
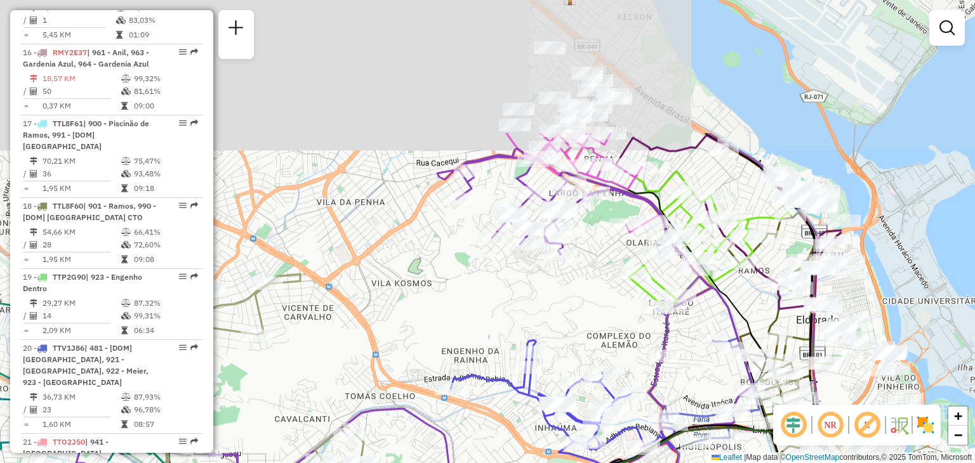
drag, startPoint x: 744, startPoint y: 164, endPoint x: 513, endPoint y: 343, distance: 292.1
click at [513, 343] on div "Rota 58 - Placa RTO2E62 55041719 - [PERSON_NAME] Janela de atendimento Grade de…" at bounding box center [487, 231] width 975 height 463
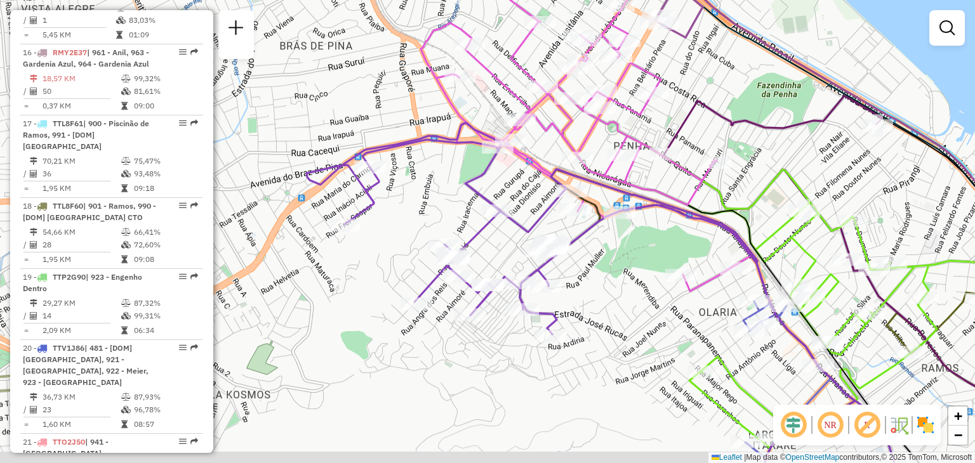
drag, startPoint x: 449, startPoint y: 247, endPoint x: 411, endPoint y: 147, distance: 106.9
click at [419, 176] on div "Rota 58 - Placa RTO2E62 55041719 - [PERSON_NAME] Janela de atendimento Grade de…" at bounding box center [487, 231] width 975 height 463
